Goal: Navigation & Orientation: Go to known website

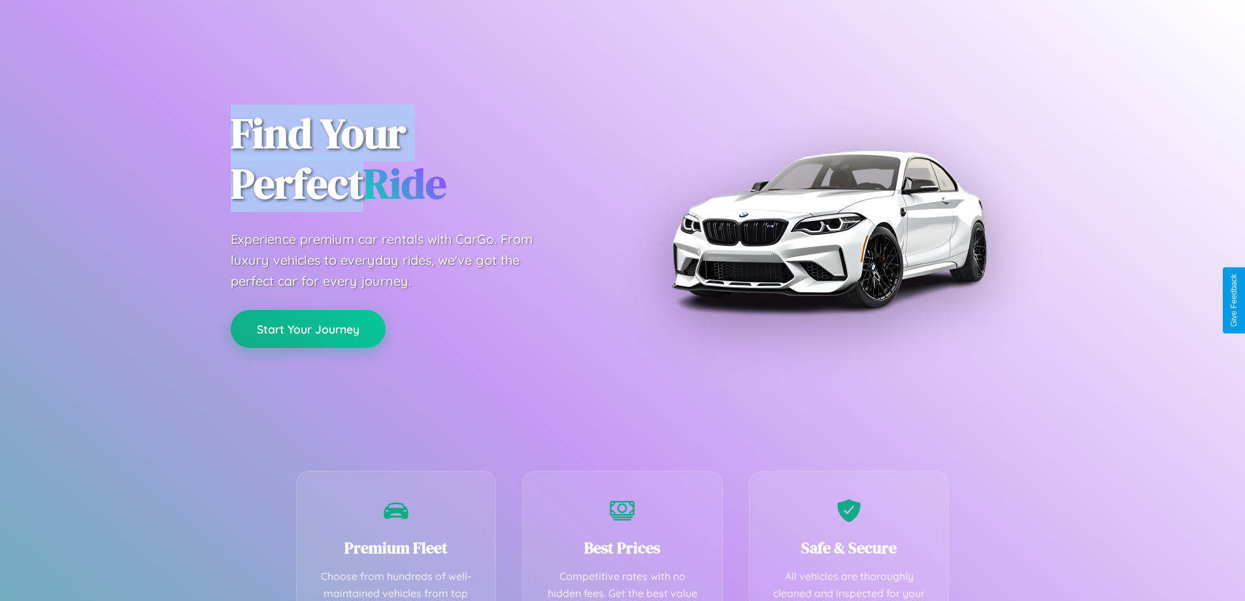
click at [308, 329] on button "Start Your Journey" at bounding box center [308, 329] width 155 height 38
click at [308, 328] on button "Start Your Journey" at bounding box center [308, 329] width 155 height 38
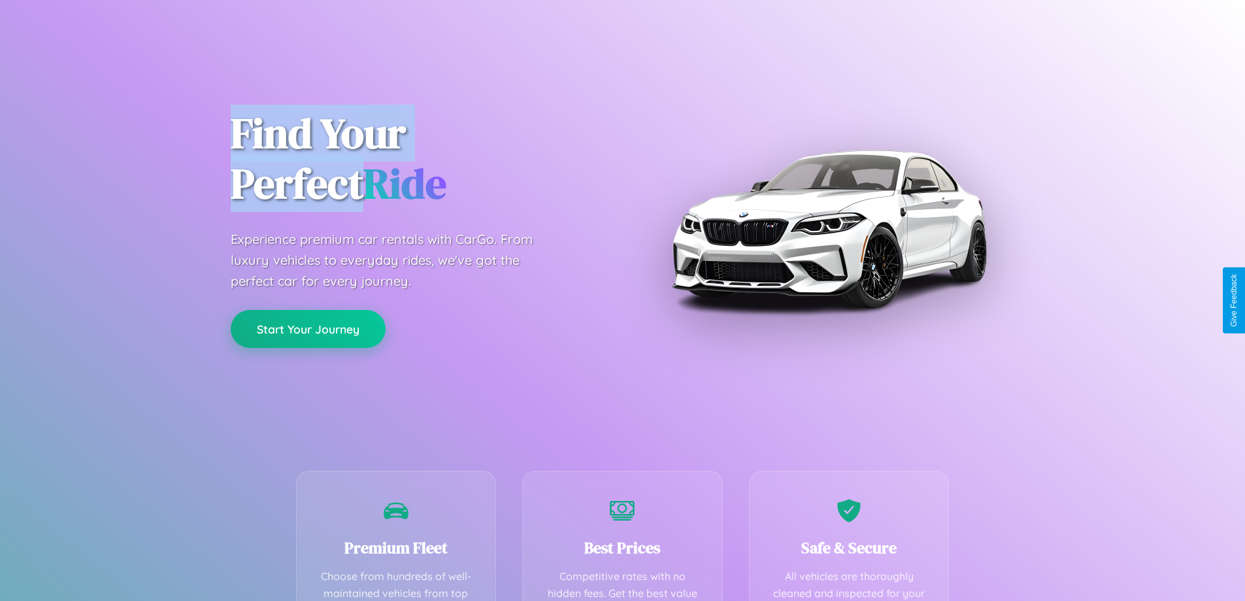
click at [308, 328] on button "Start Your Journey" at bounding box center [308, 329] width 155 height 38
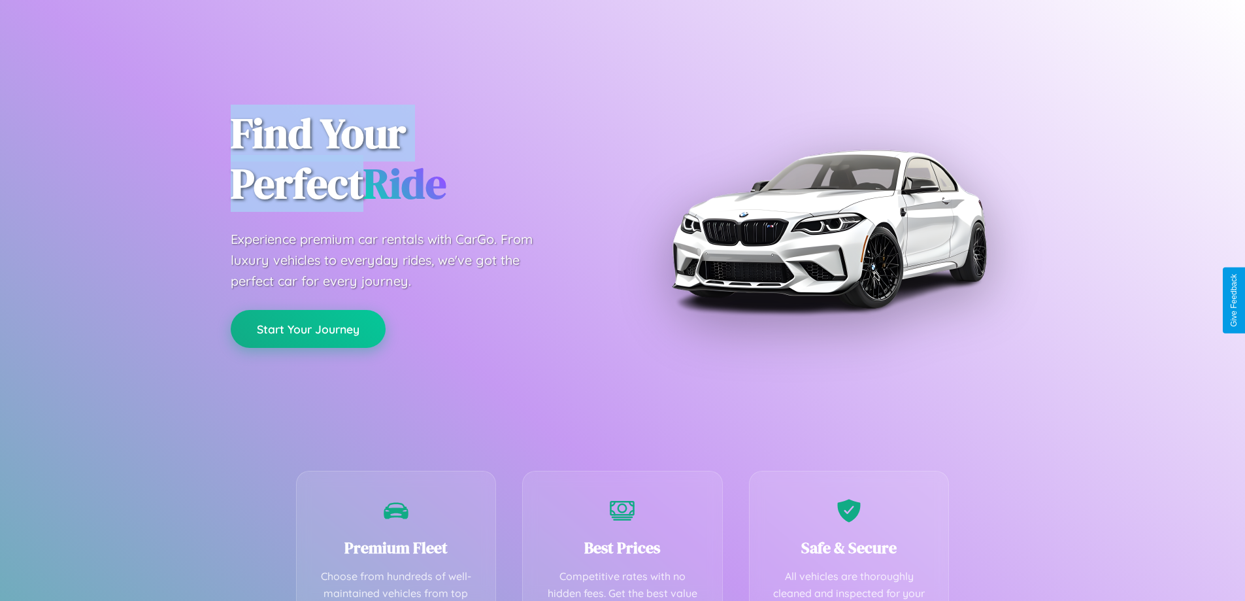
click at [308, 328] on button "Start Your Journey" at bounding box center [308, 329] width 155 height 38
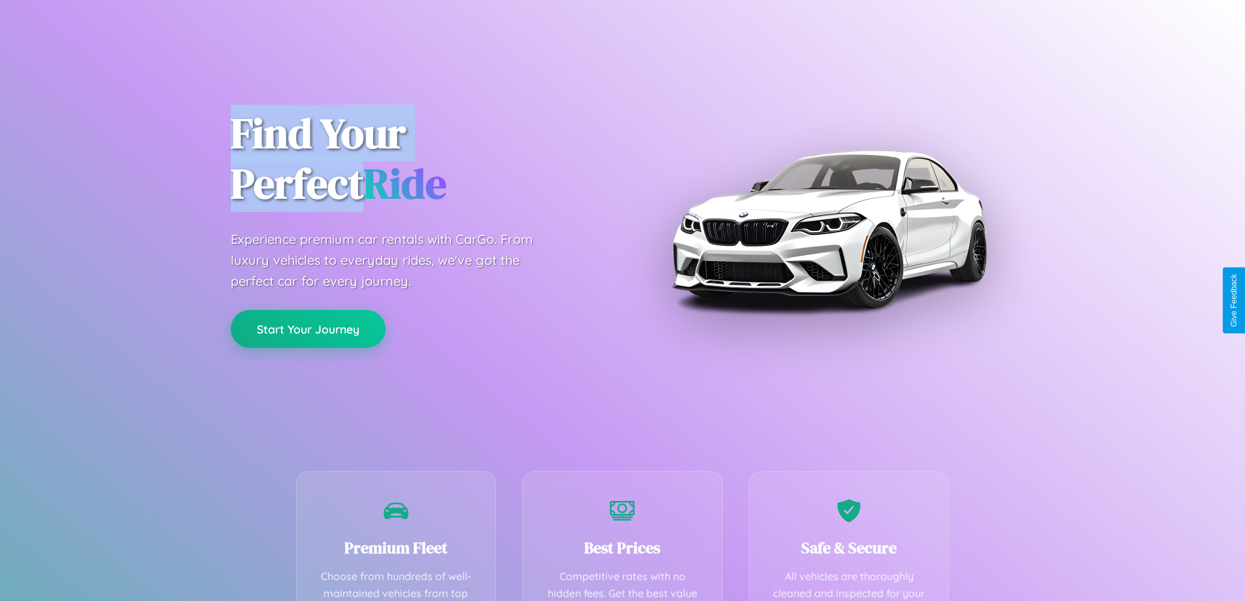
click at [308, 328] on button "Start Your Journey" at bounding box center [308, 329] width 155 height 38
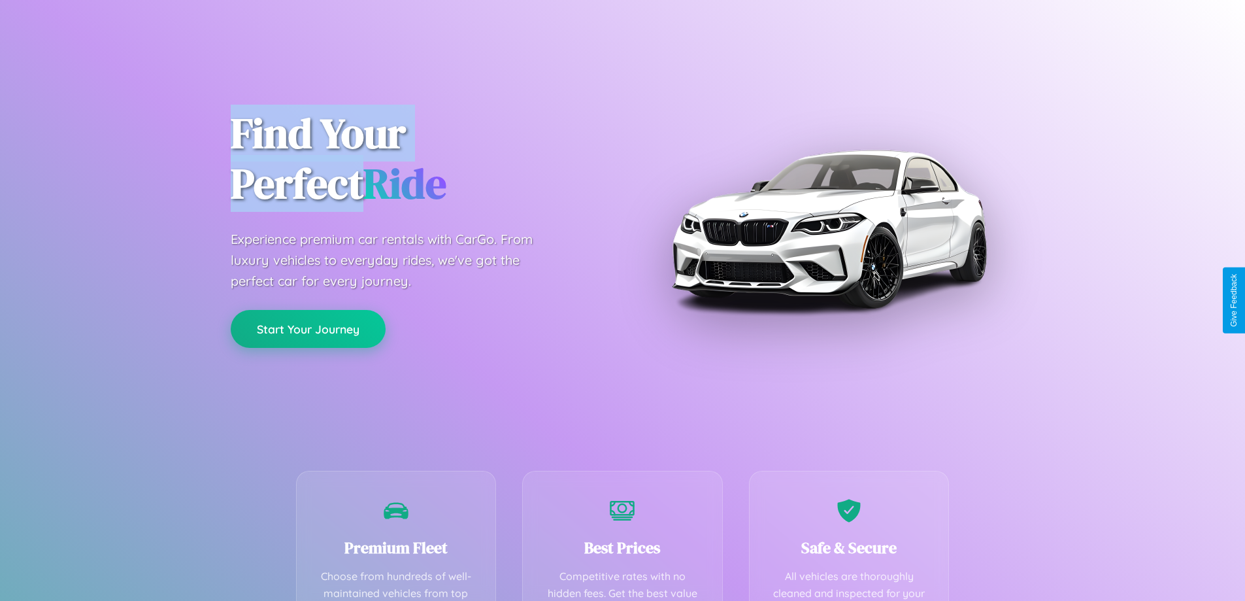
click at [308, 328] on button "Start Your Journey" at bounding box center [308, 329] width 155 height 38
